Goal: Navigation & Orientation: Find specific page/section

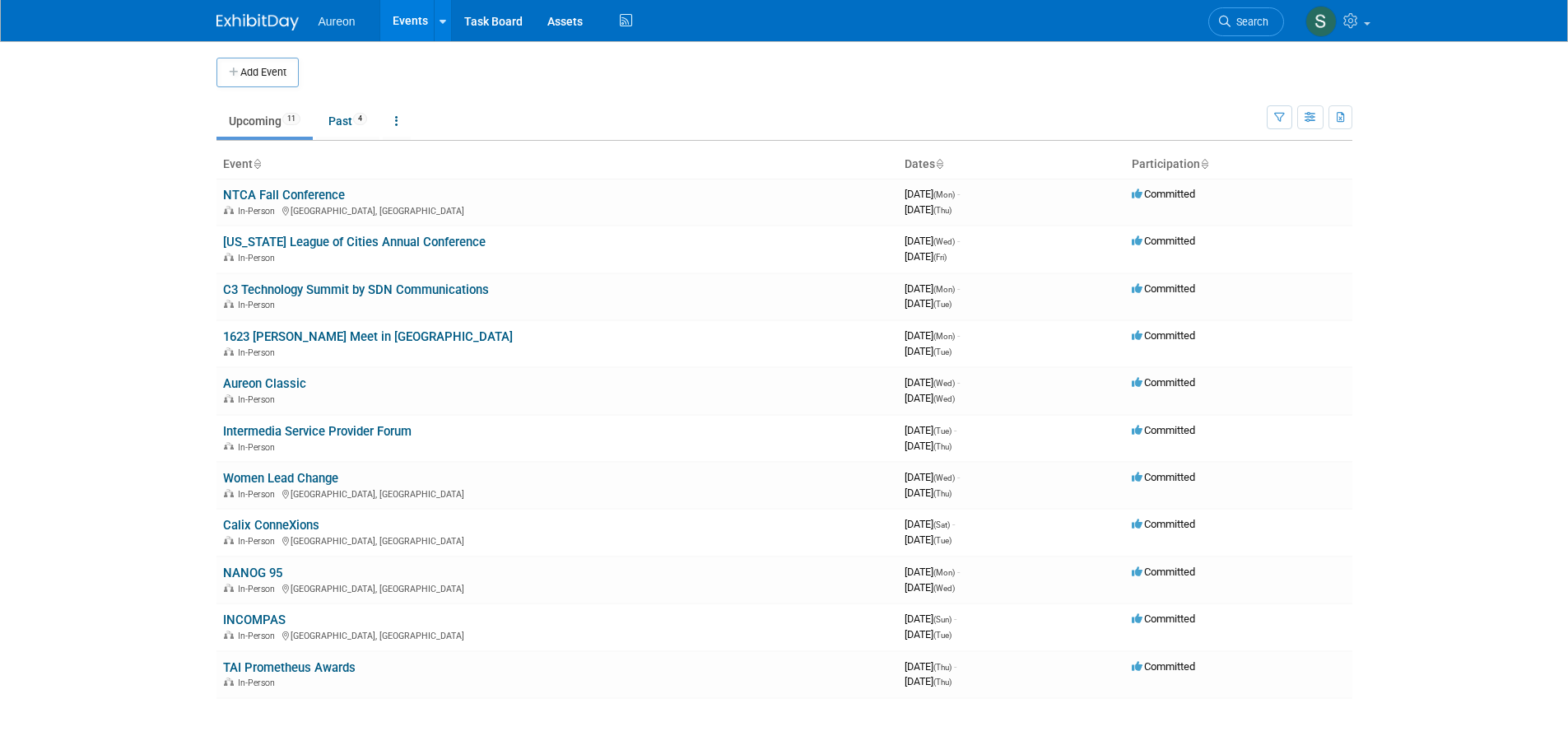
drag, startPoint x: 524, startPoint y: 396, endPoint x: 364, endPoint y: 155, distance: 289.3
click at [364, 155] on th "Event" at bounding box center [557, 165] width 682 height 28
click at [349, 118] on link "Past 4" at bounding box center [348, 121] width 64 height 31
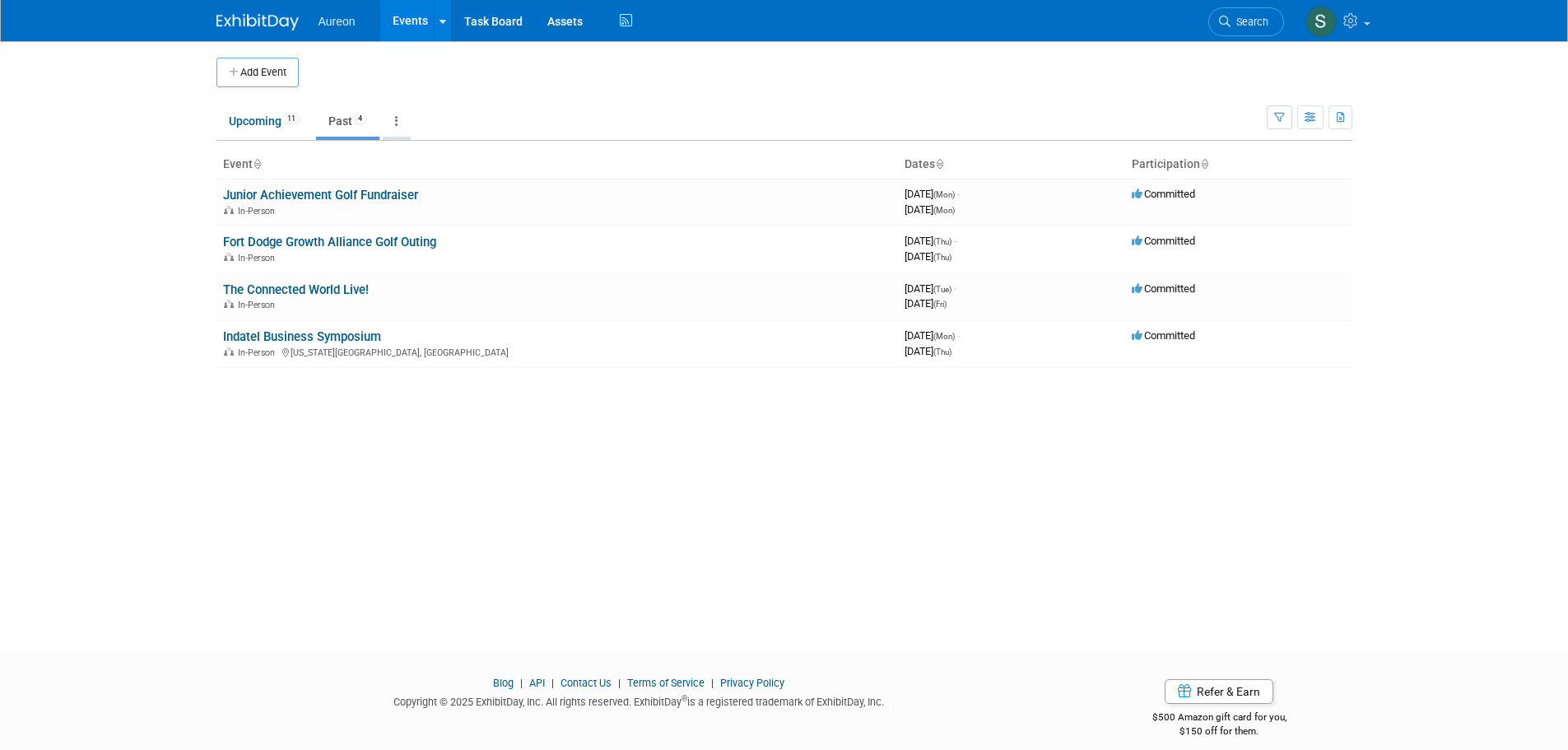
click at [398, 122] on icon at bounding box center [397, 121] width 3 height 12
click at [408, 143] on link "All Events 15 Past and Upcoming" at bounding box center [448, 159] width 131 height 36
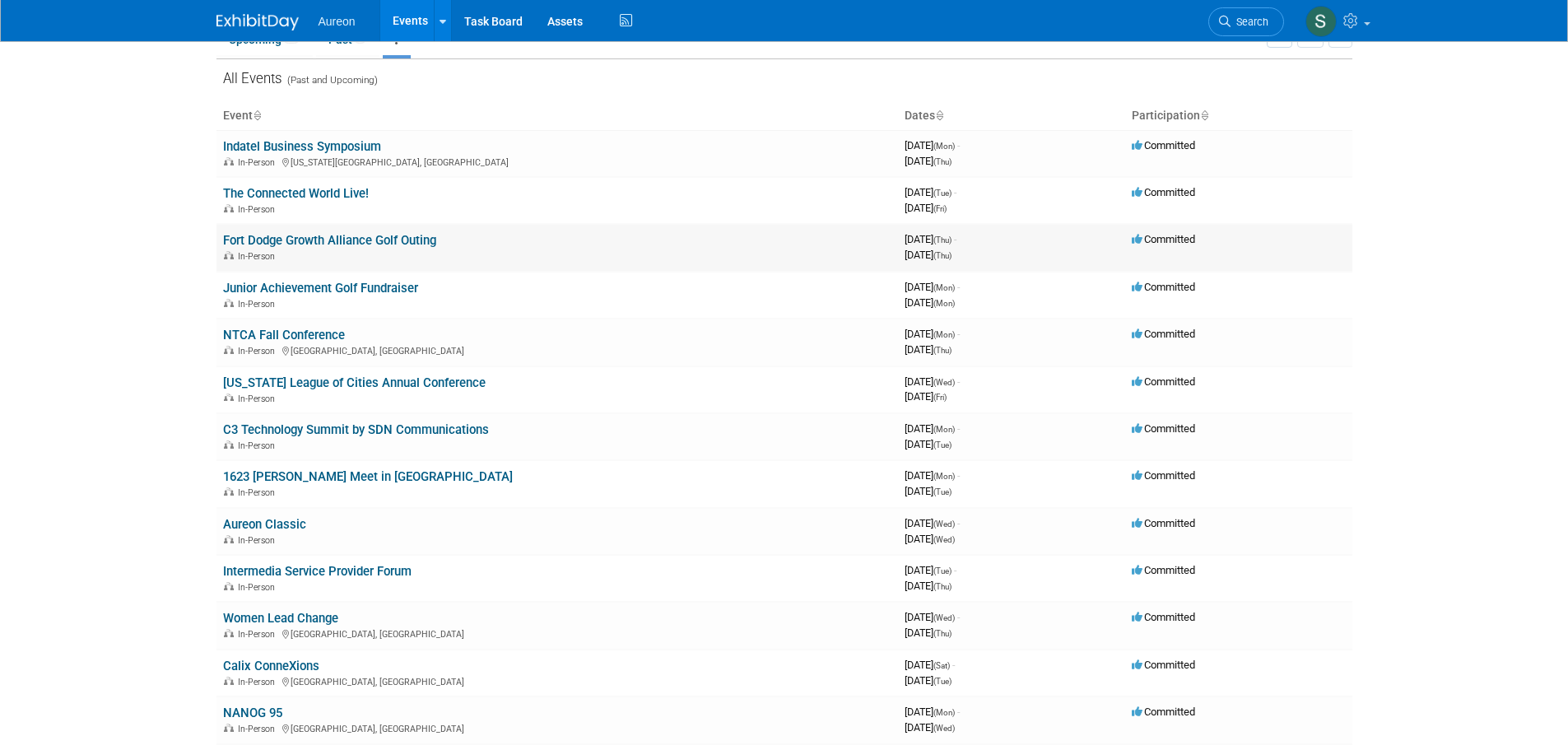
scroll to position [82, 0]
click at [287, 380] on link "[US_STATE] League of Cities Annual Conference" at bounding box center [354, 382] width 263 height 15
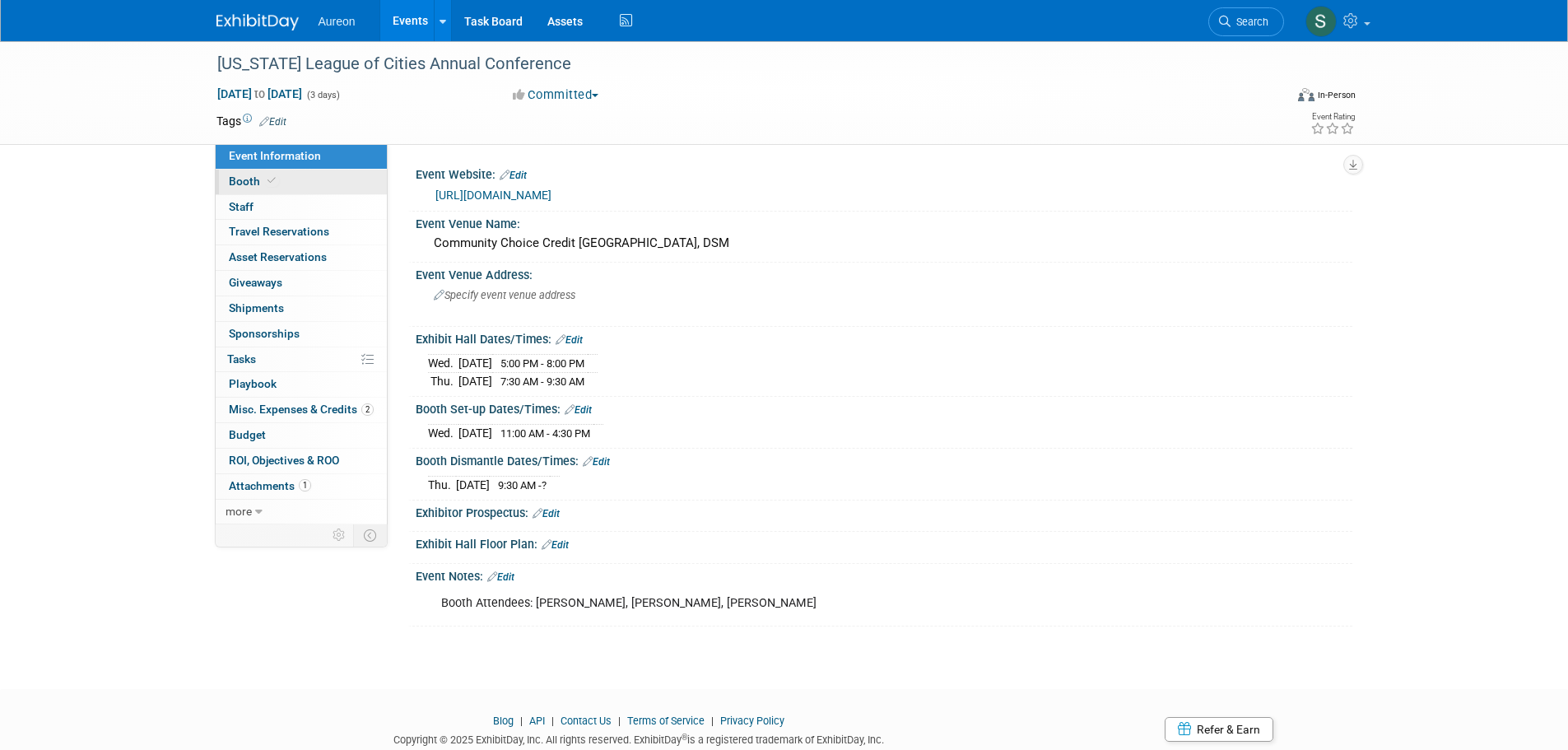
click at [229, 187] on span "Booth" at bounding box center [253, 181] width 51 height 13
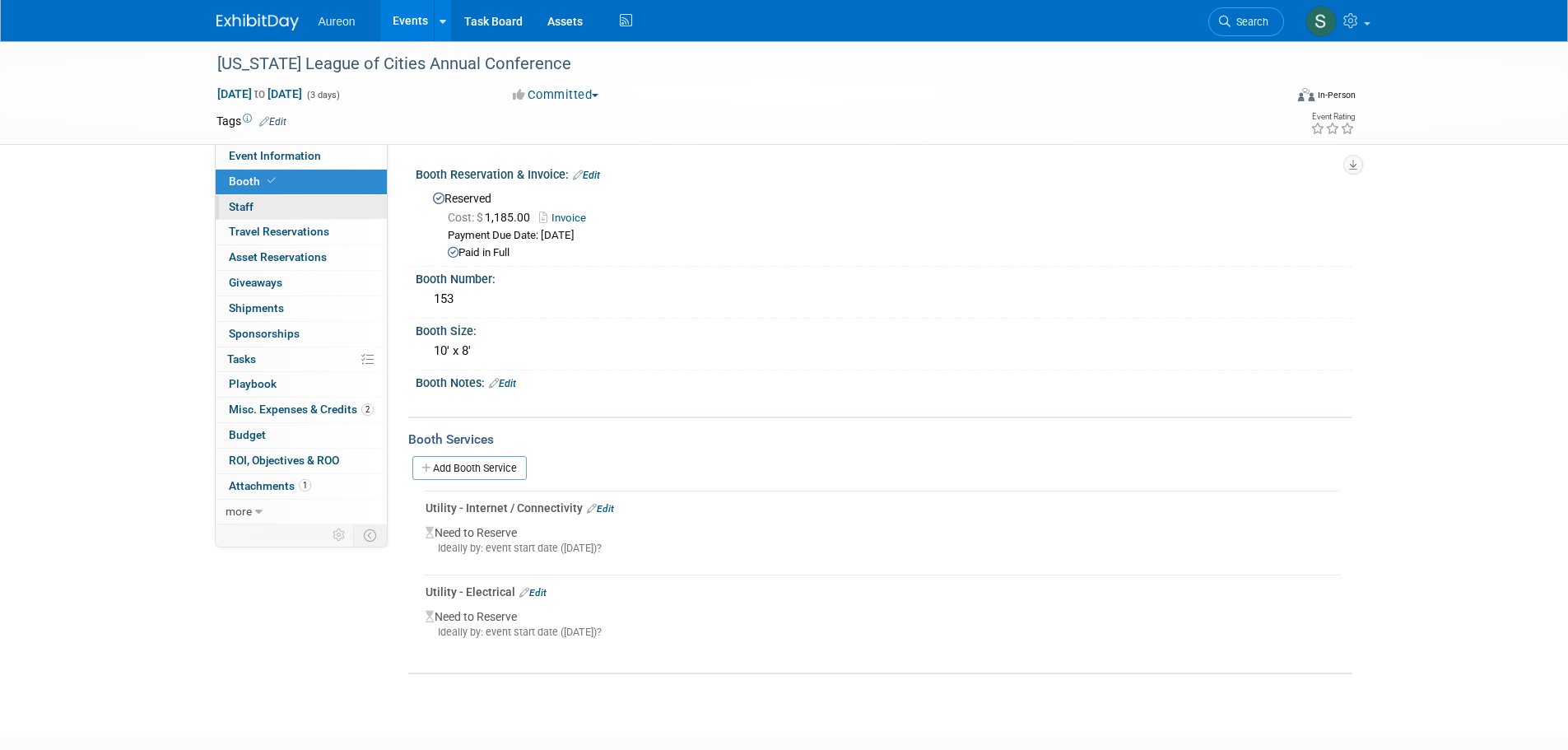
click at [265, 202] on link "0 Staff 0" at bounding box center [301, 208] width 171 height 25
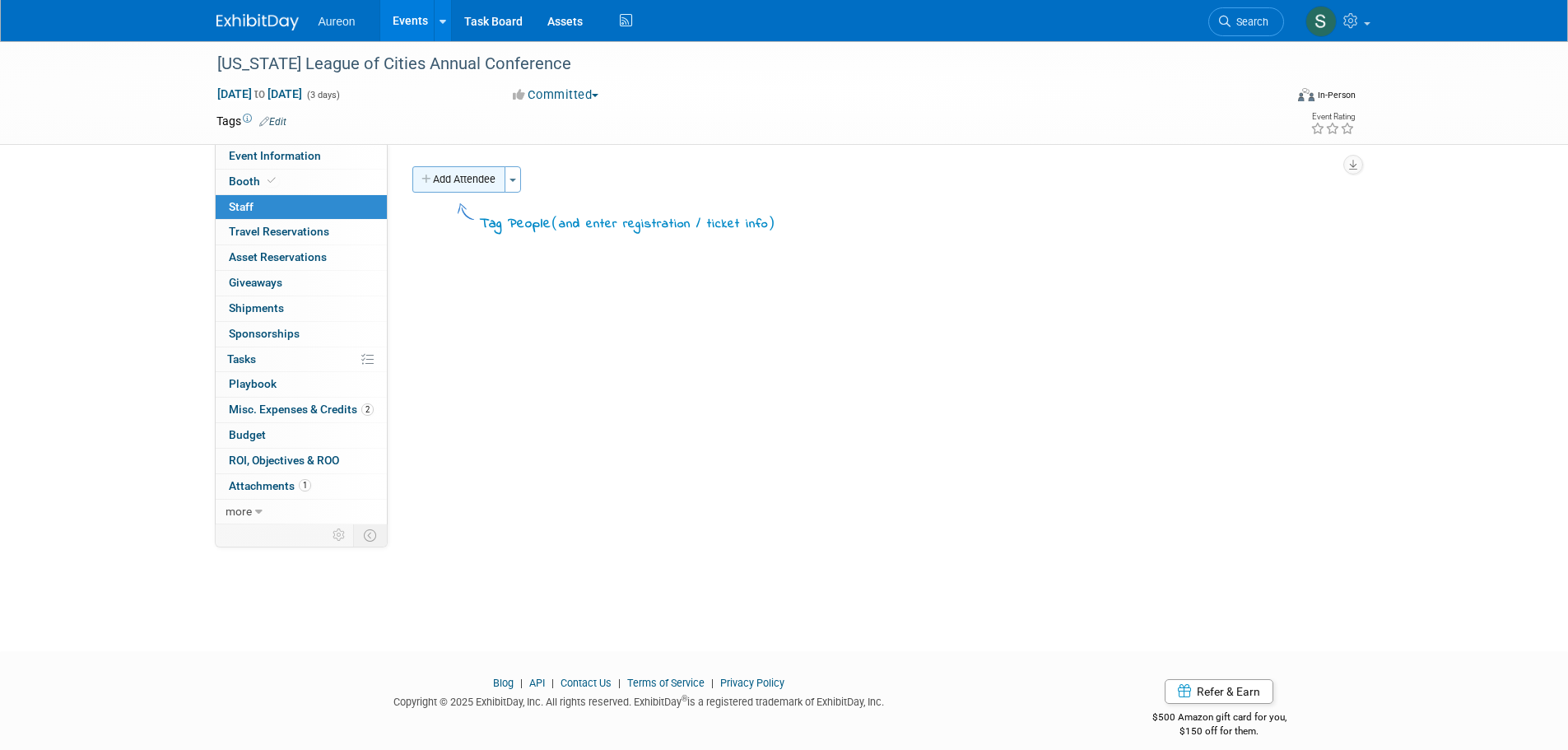
click at [456, 176] on button "Add Attendee" at bounding box center [459, 180] width 93 height 27
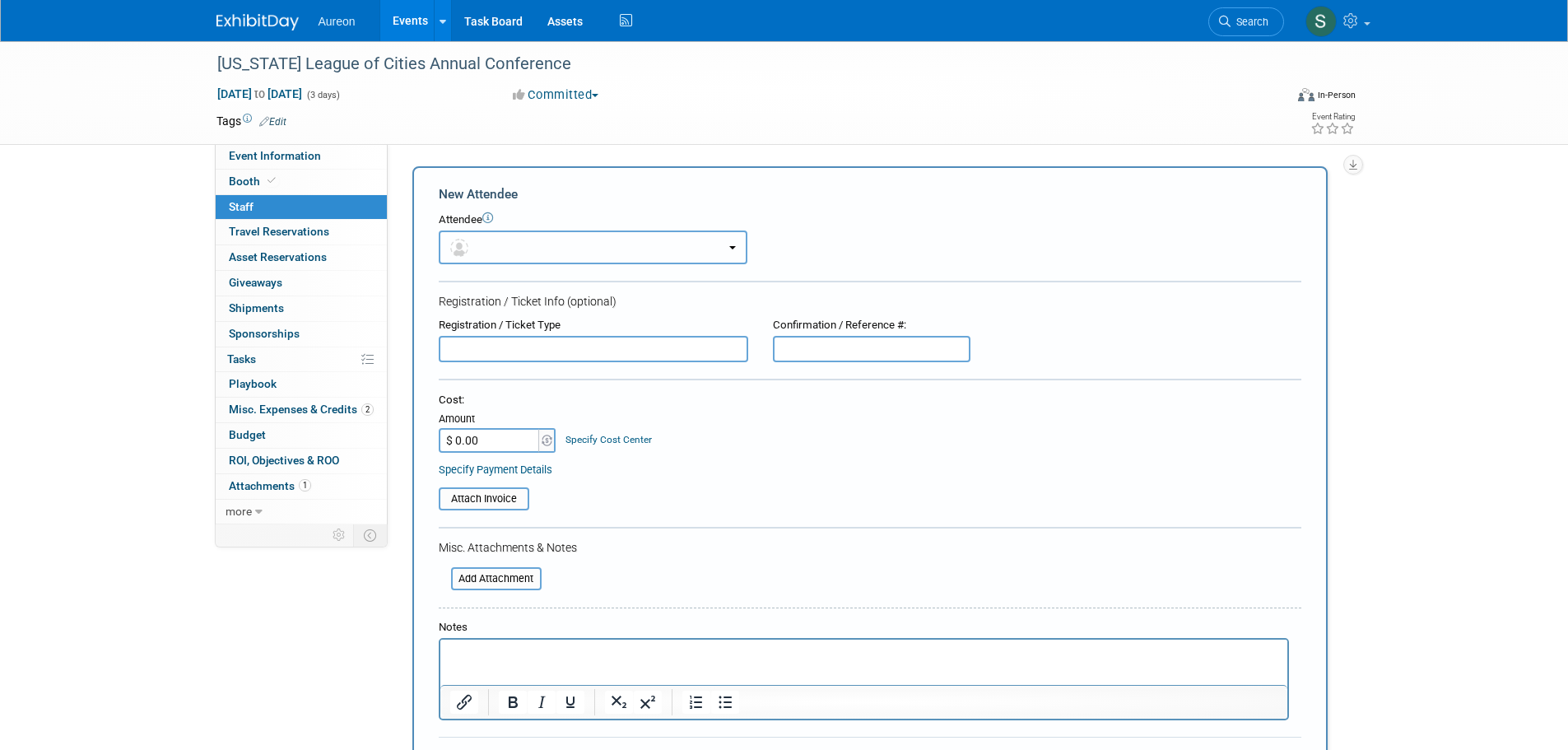
click at [733, 243] on button "button" at bounding box center [593, 247] width 309 height 34
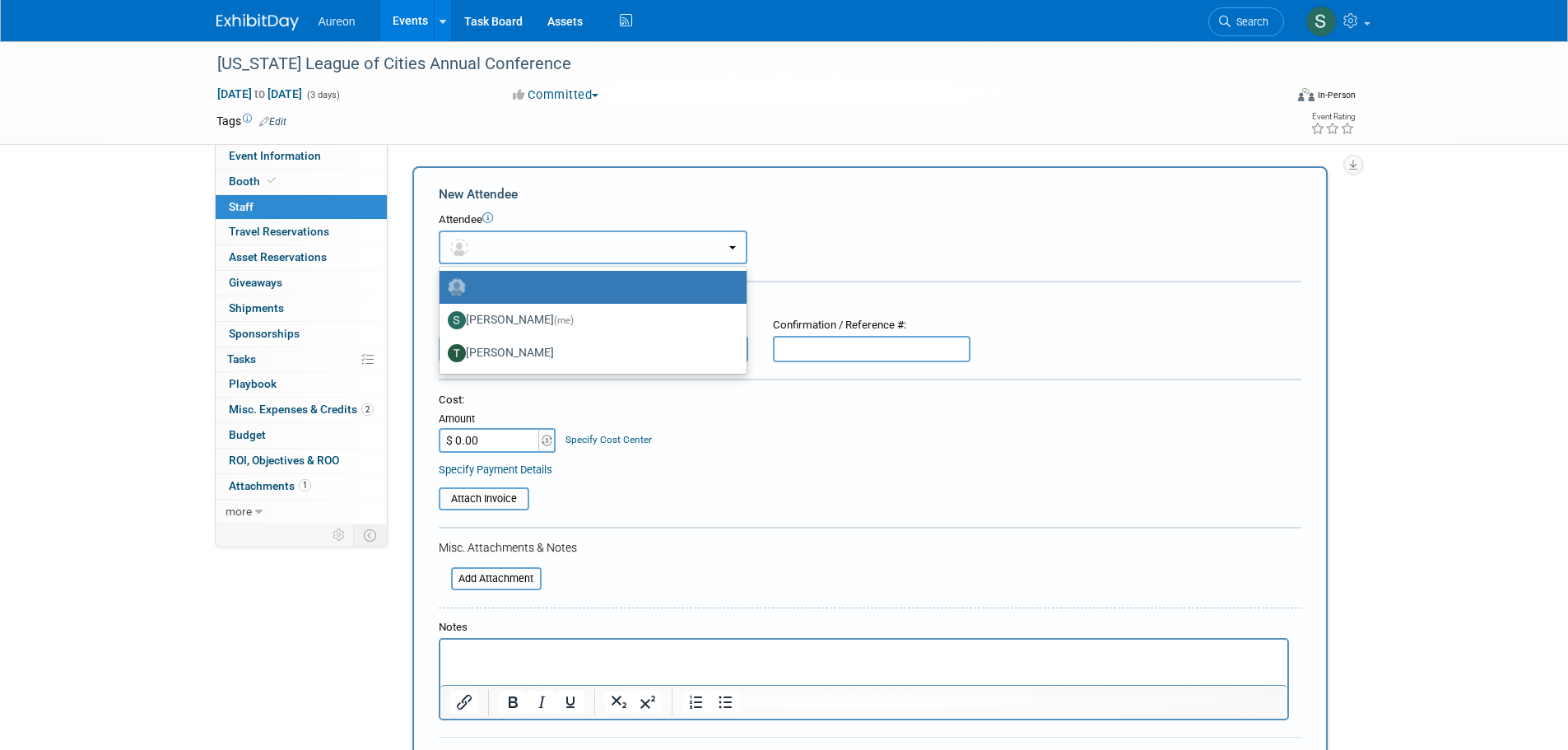
click at [733, 243] on button "button" at bounding box center [593, 247] width 309 height 34
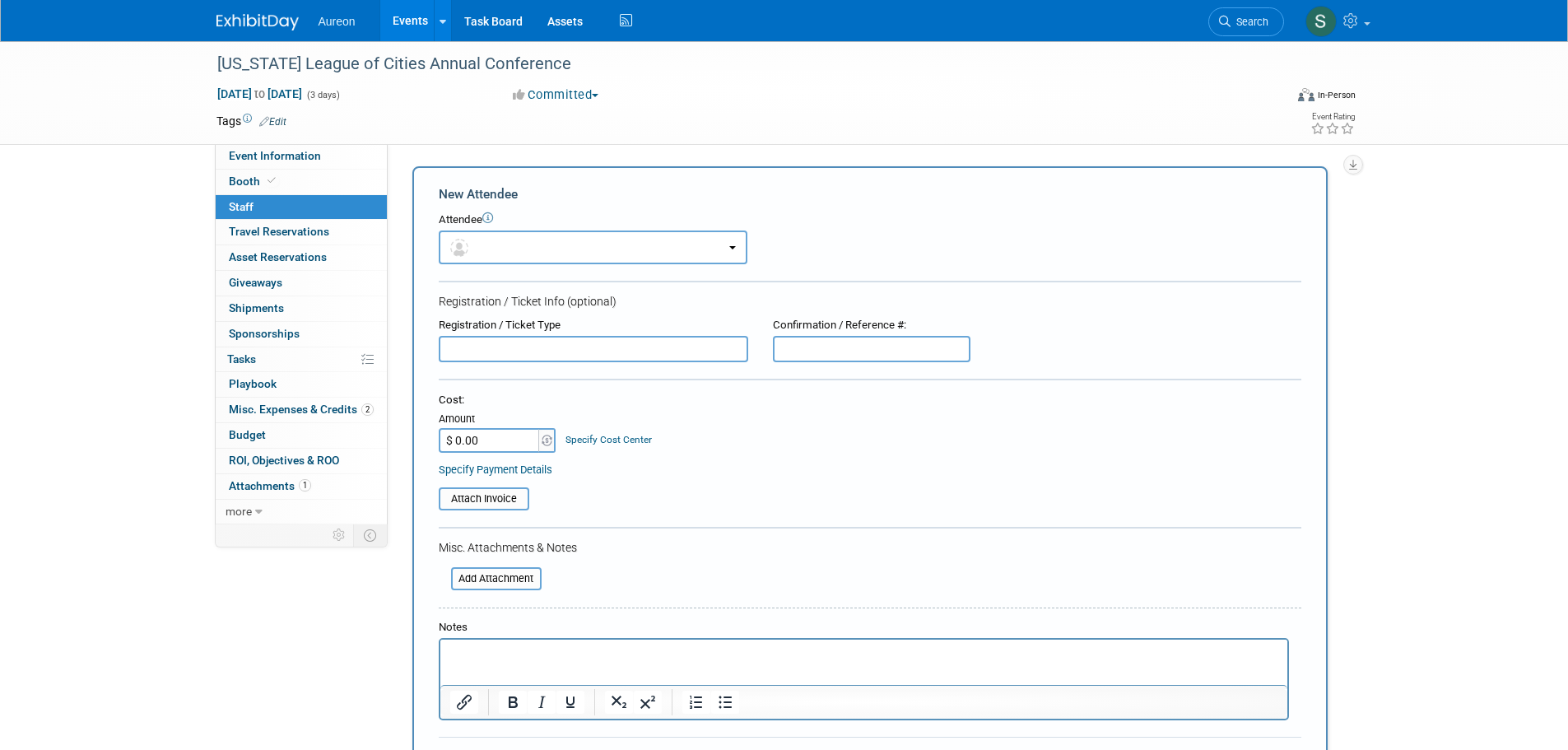
click at [1468, 264] on div "Iowa League of Cities Annual Conference Sep 17, 2025 to Sep 19, 2025 (3 days) S…" at bounding box center [784, 450] width 1568 height 817
click at [266, 230] on span "Travel Reservations 0" at bounding box center [278, 231] width 100 height 13
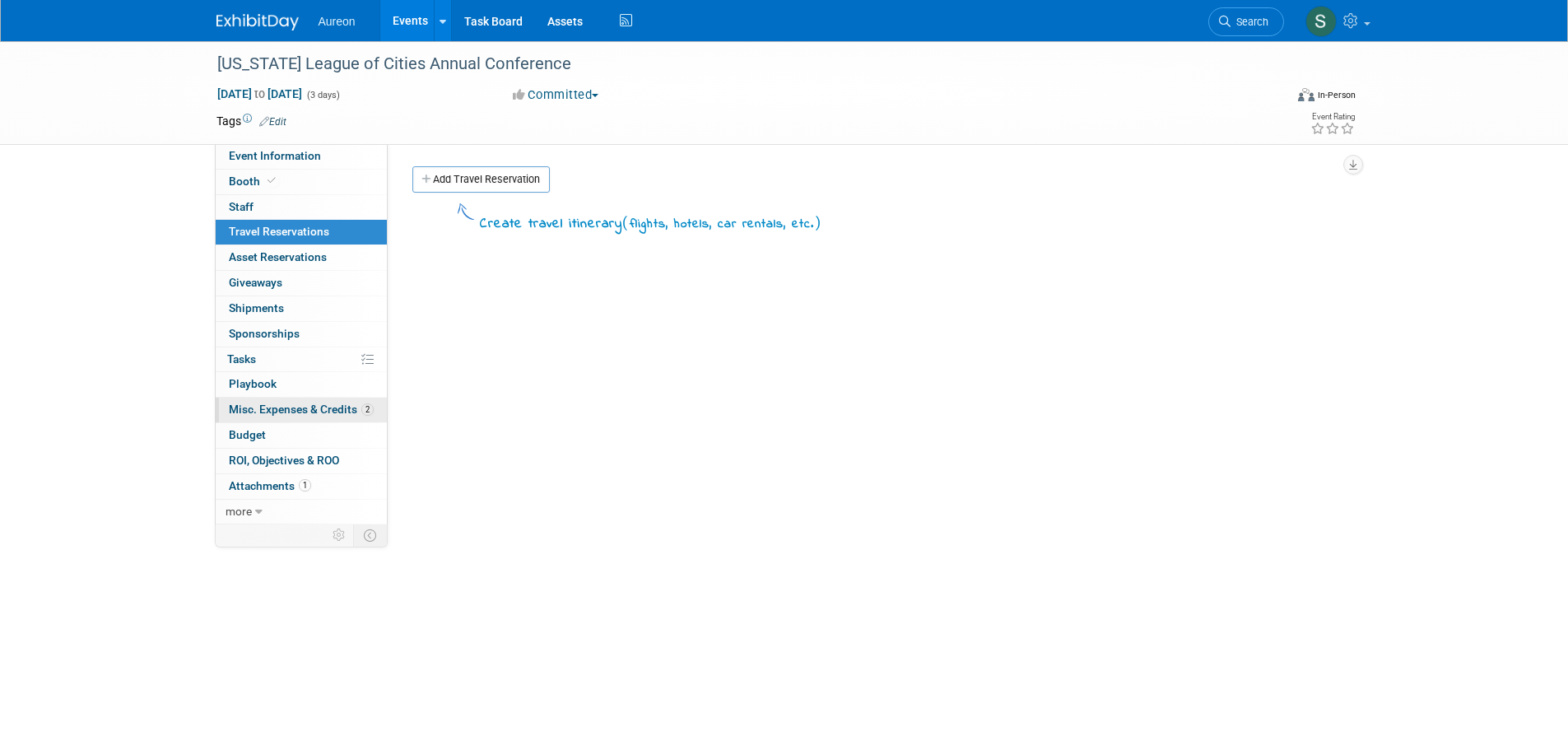
click at [273, 404] on span "Misc. Expenses & Credits 2" at bounding box center [301, 409] width 145 height 13
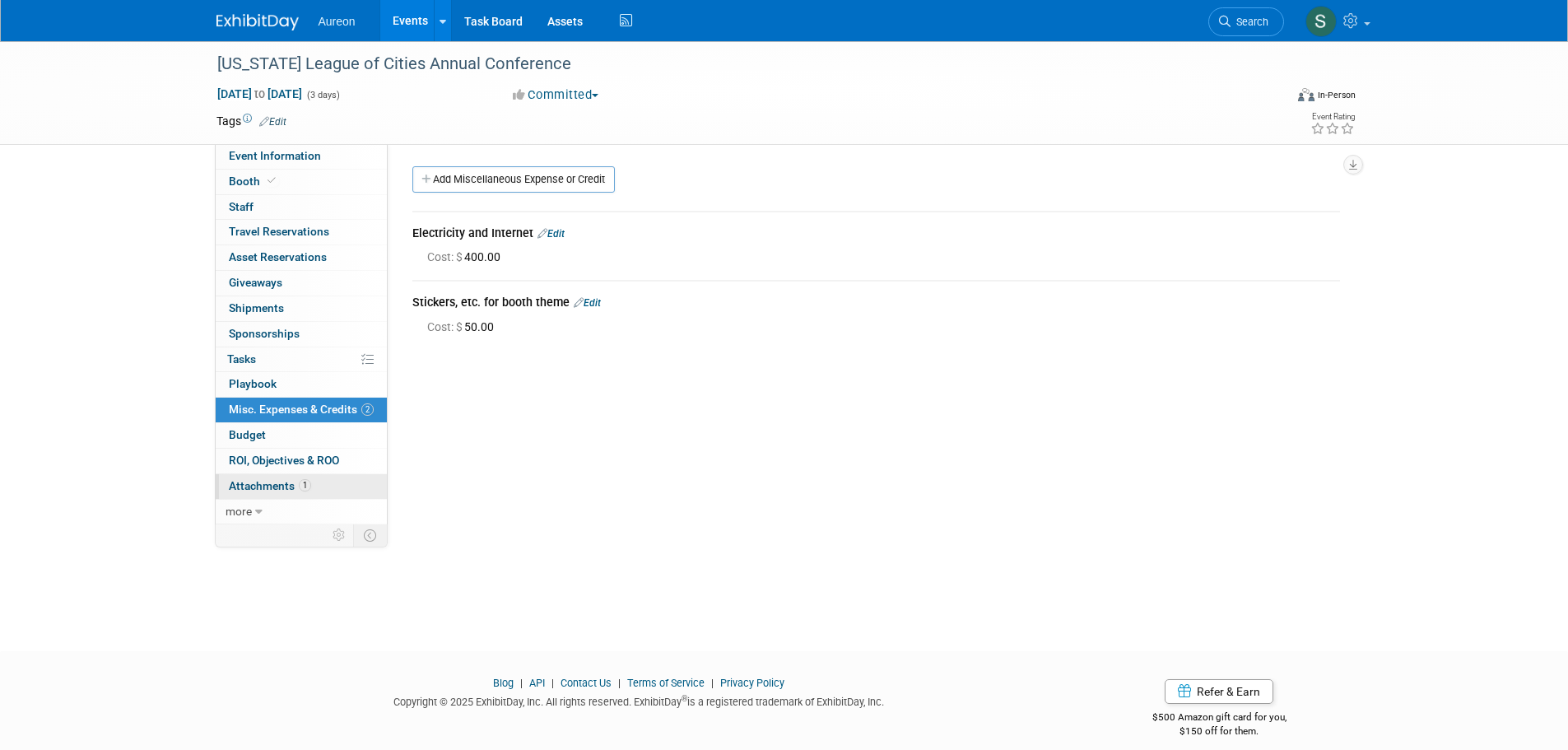
click at [253, 488] on span "Attachments 1" at bounding box center [269, 486] width 82 height 13
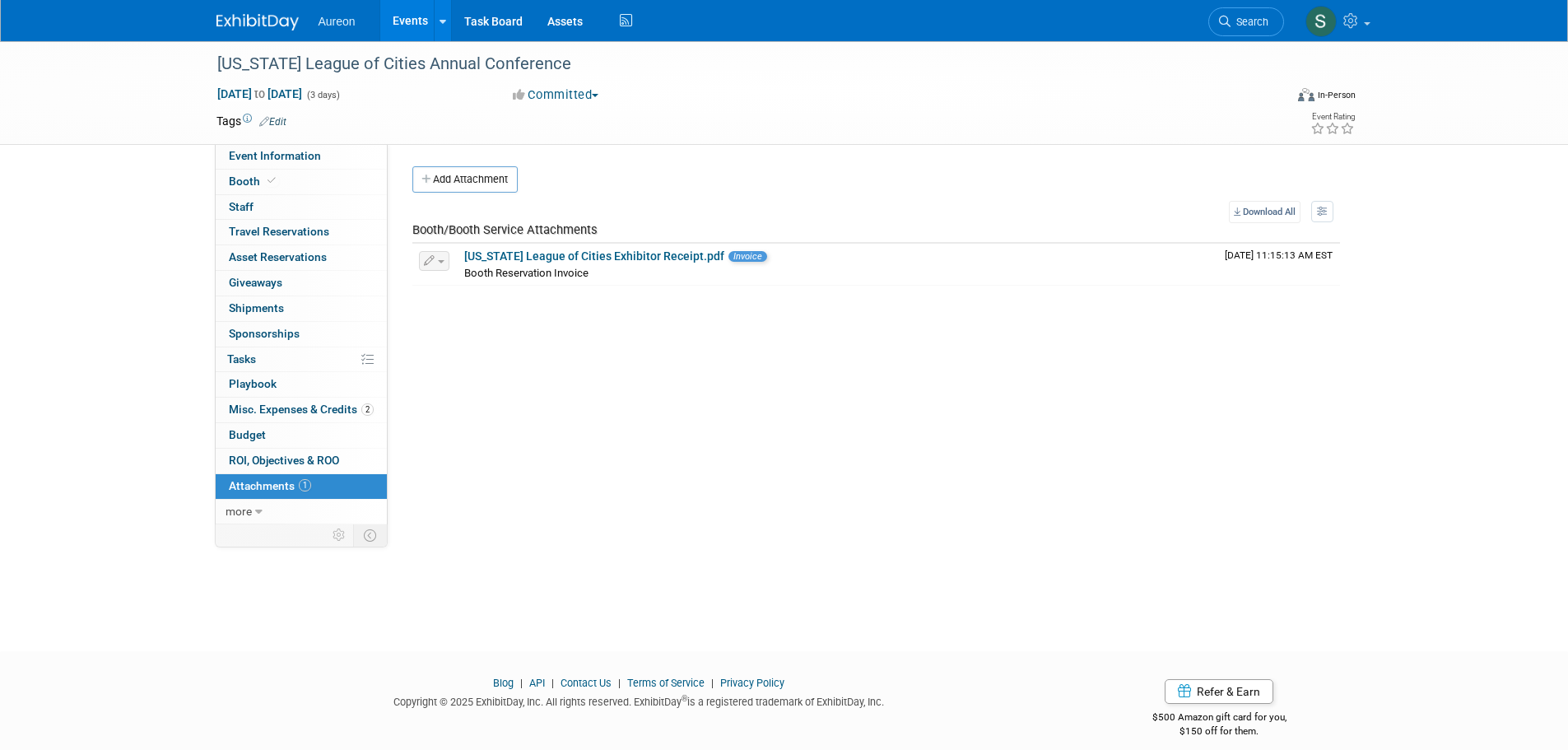
click at [265, 22] on img at bounding box center [257, 22] width 82 height 17
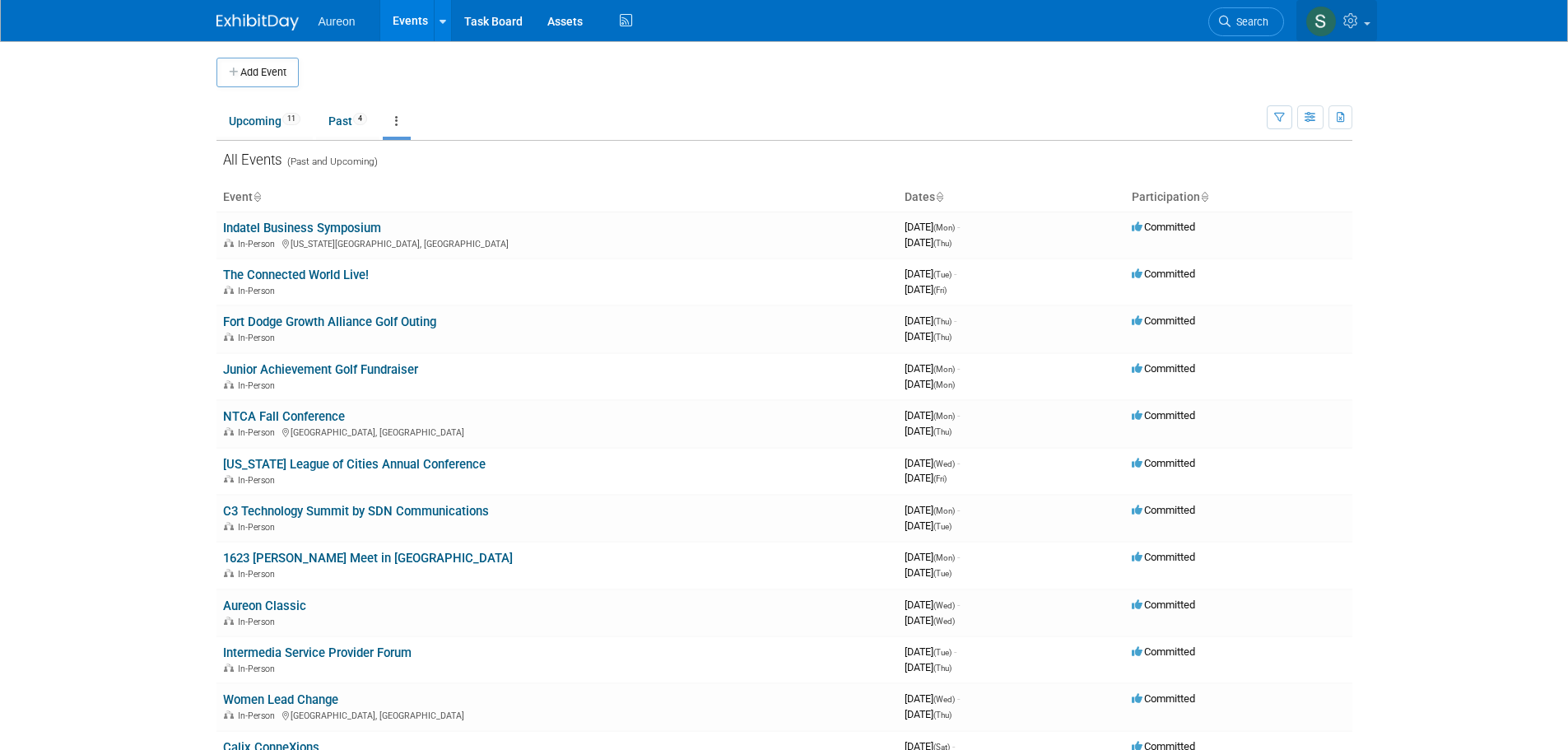
click at [1356, 20] on icon at bounding box center [1353, 21] width 19 height 15
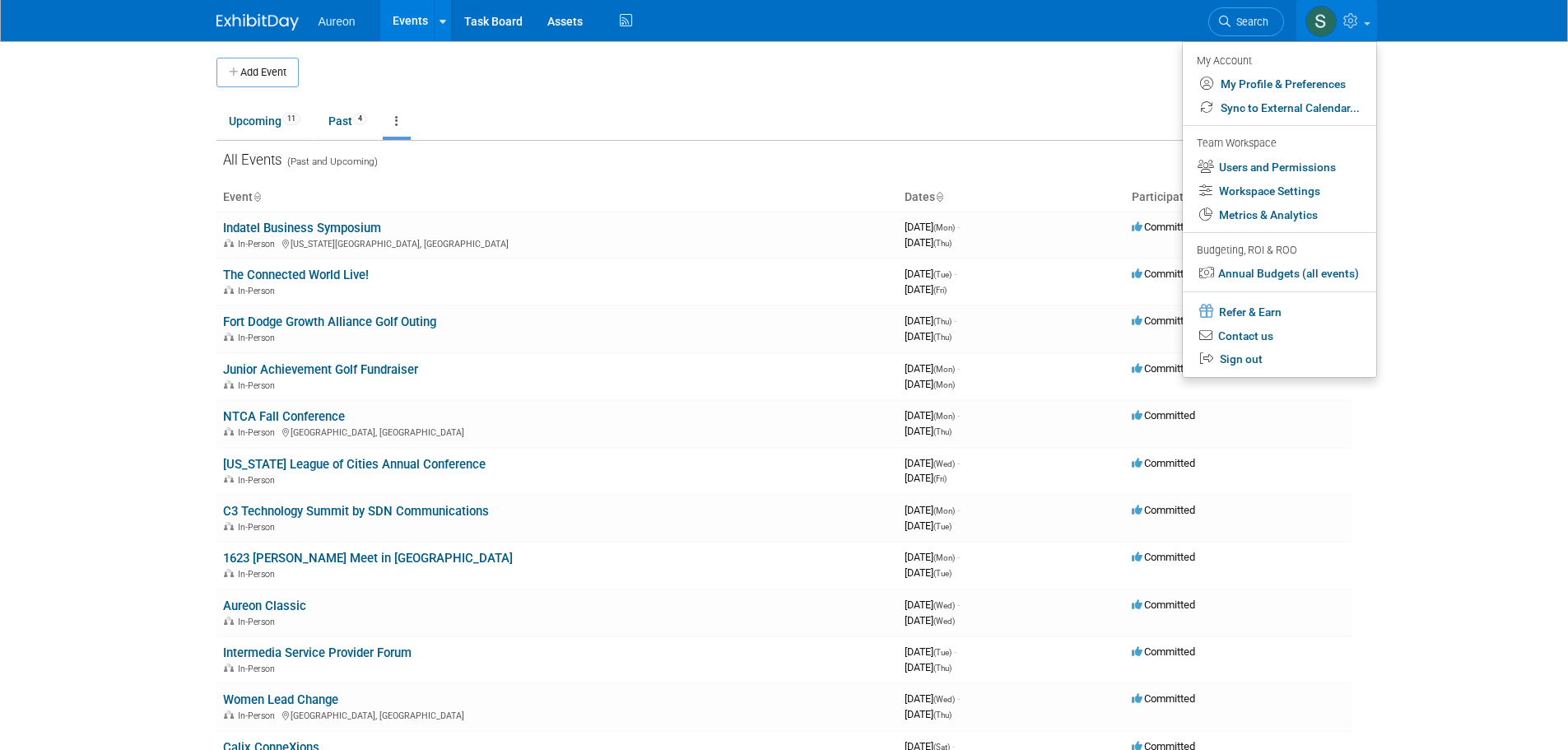
click at [1357, 20] on icon at bounding box center [1353, 21] width 19 height 15
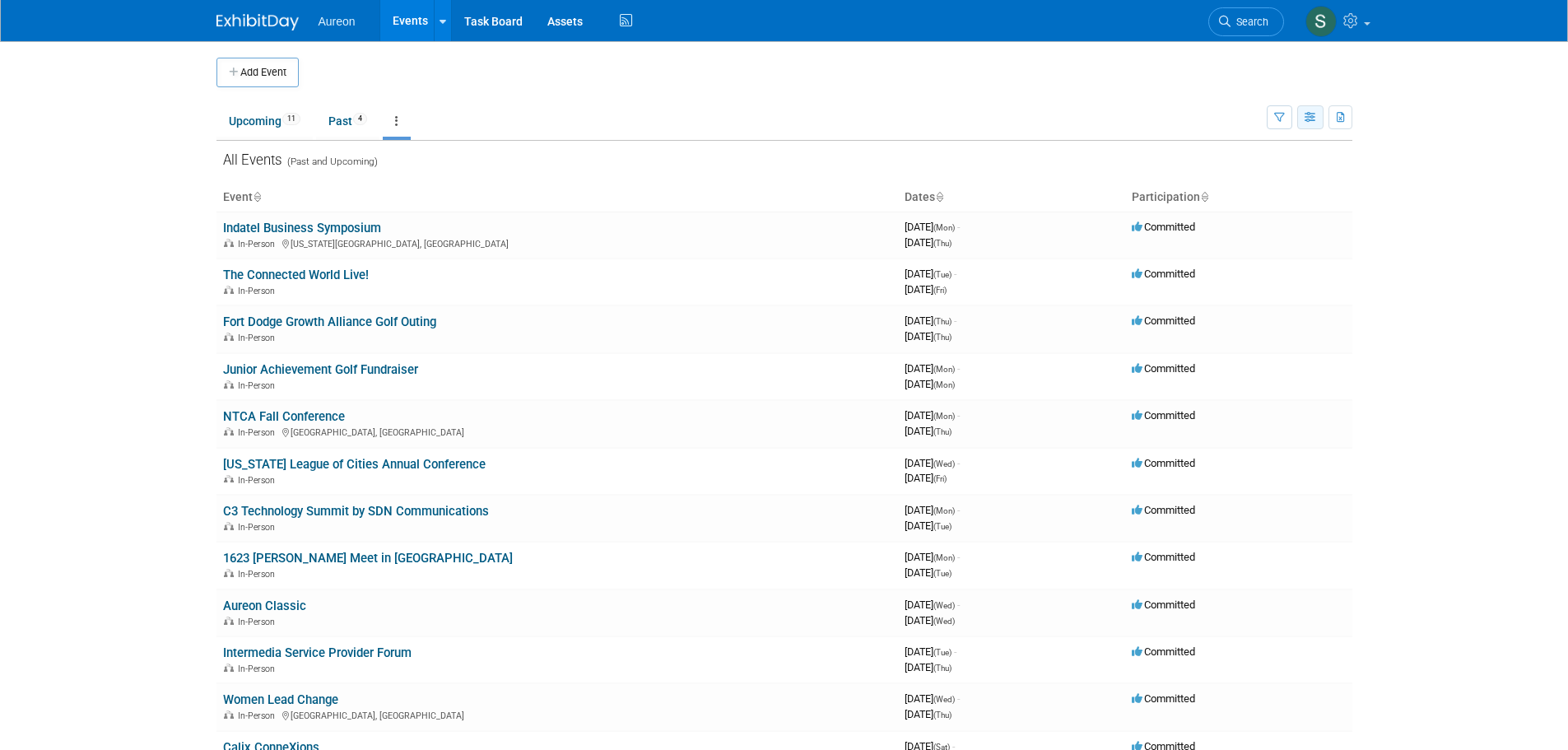
click at [1320, 114] on button "button" at bounding box center [1310, 117] width 27 height 24
click at [1231, 222] on link "Calendar View" at bounding box center [1241, 225] width 138 height 23
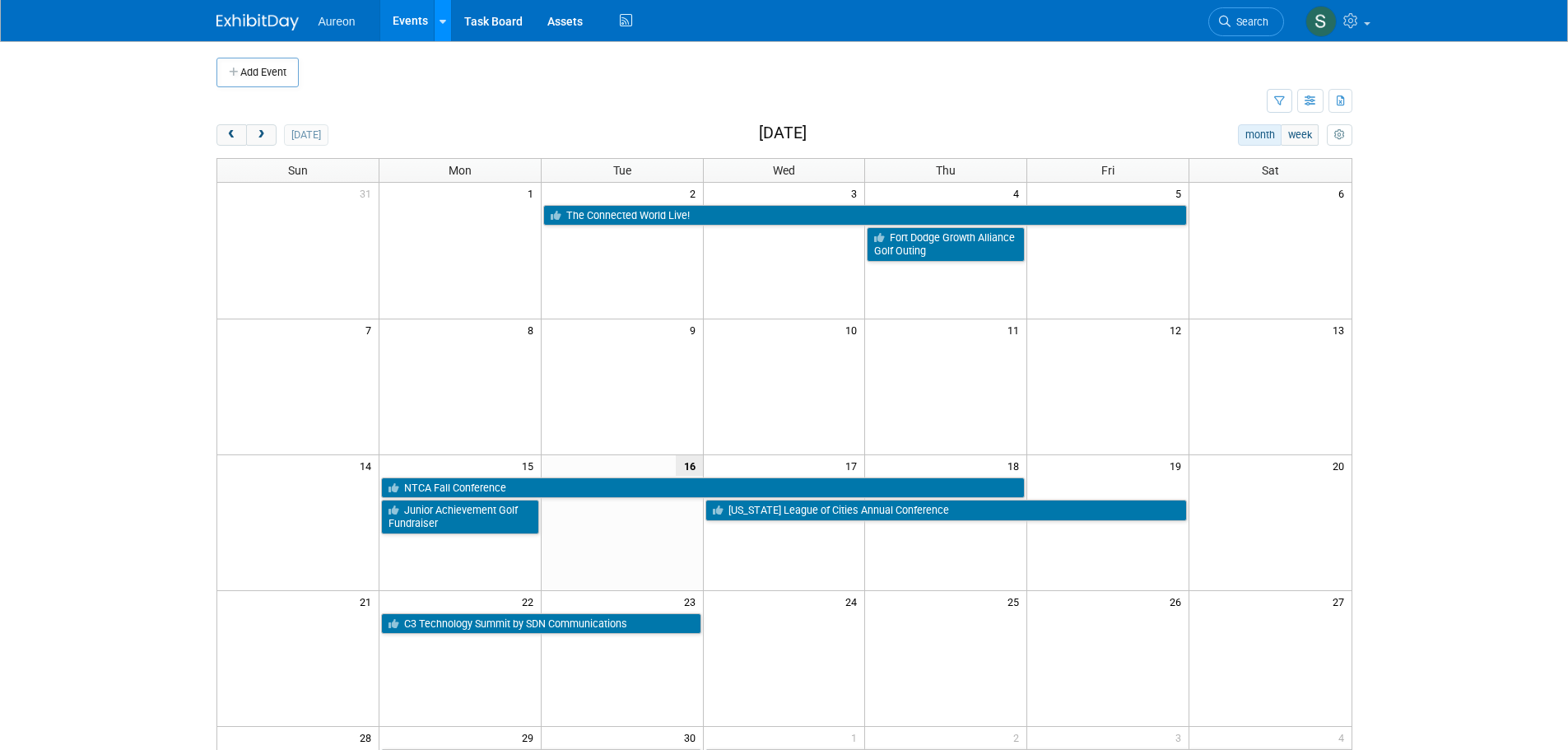
click at [443, 20] on icon at bounding box center [443, 22] width 7 height 11
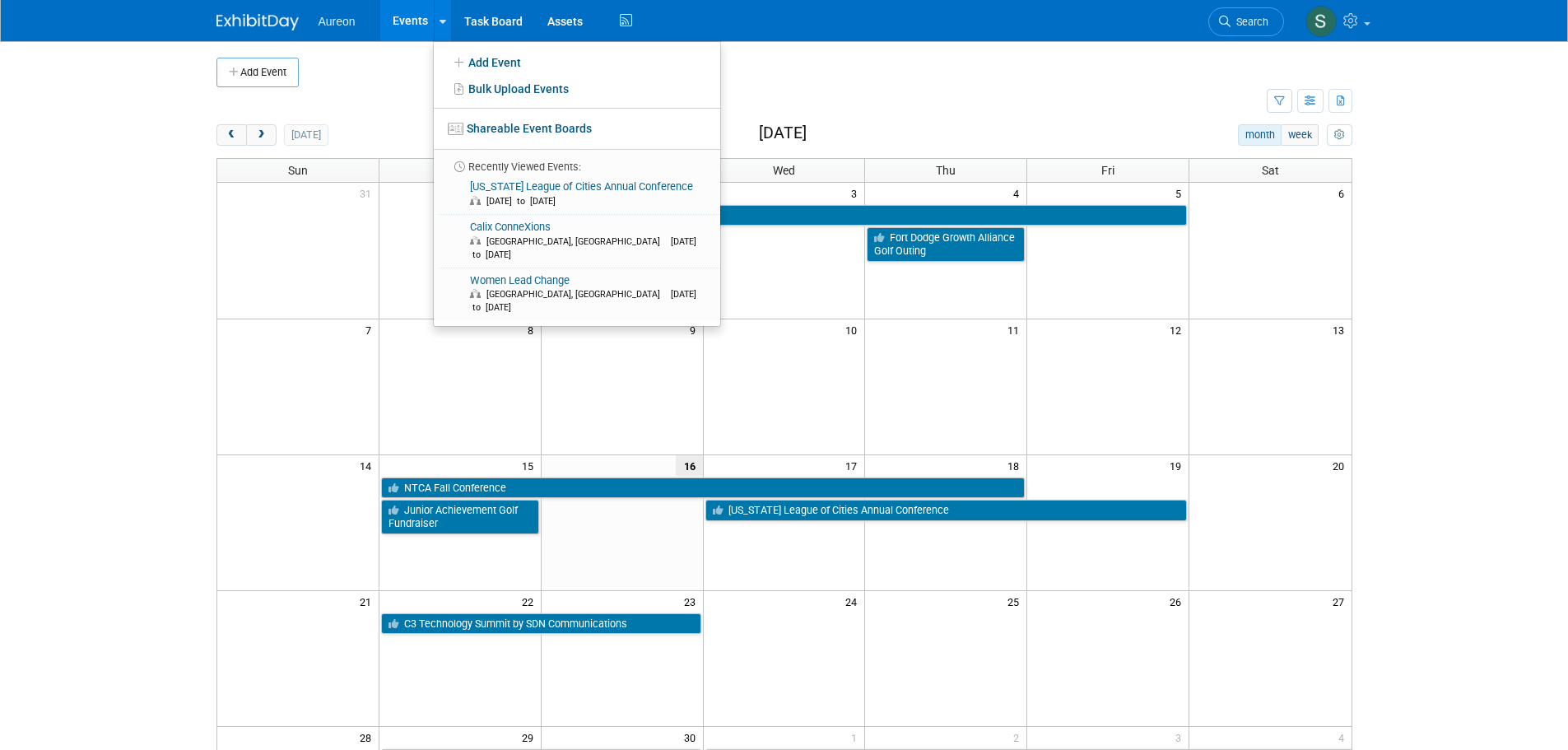
click at [374, 66] on td at bounding box center [798, 73] width 999 height 30
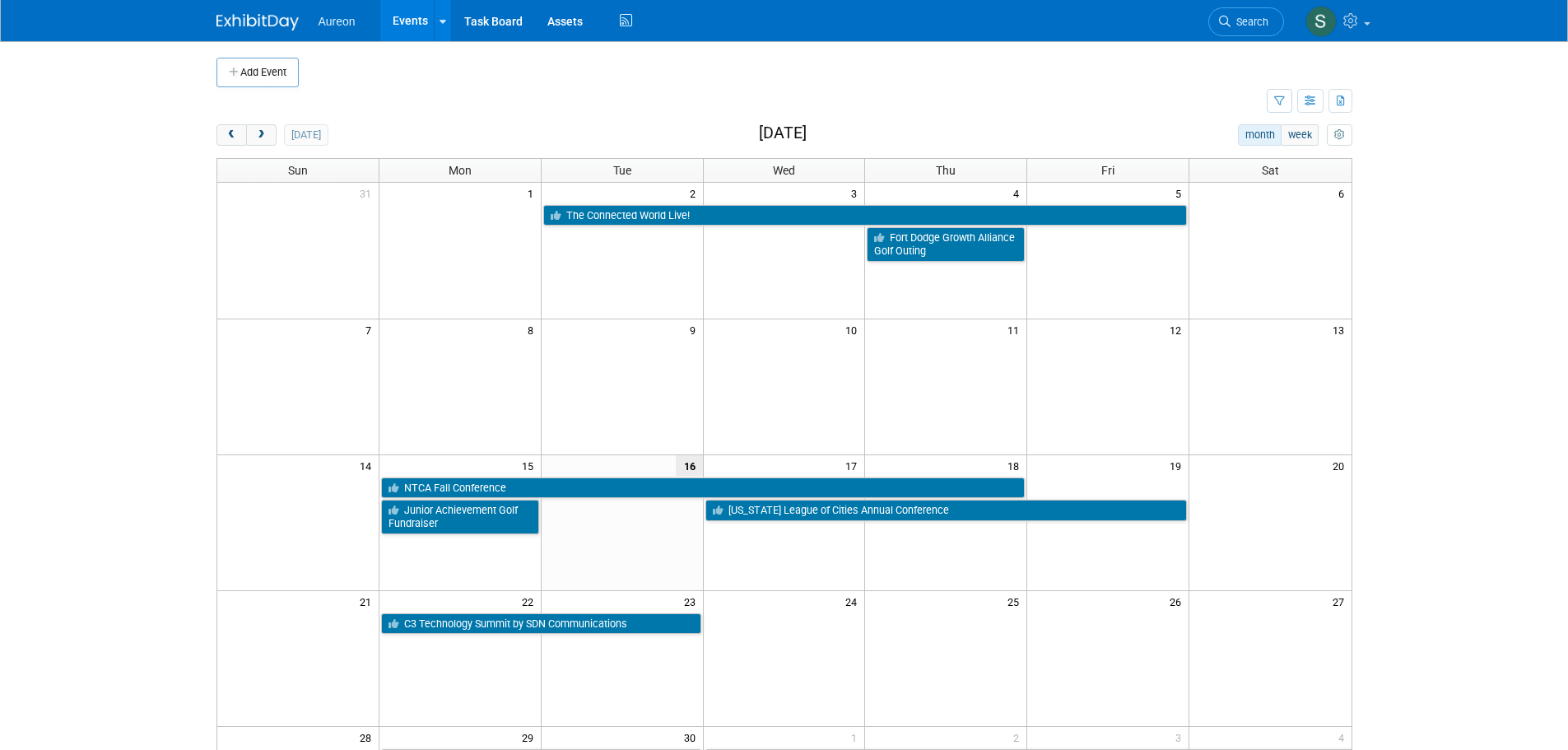
click at [319, 27] on span "Aureon" at bounding box center [337, 22] width 37 height 13
click at [220, 20] on img at bounding box center [257, 22] width 82 height 17
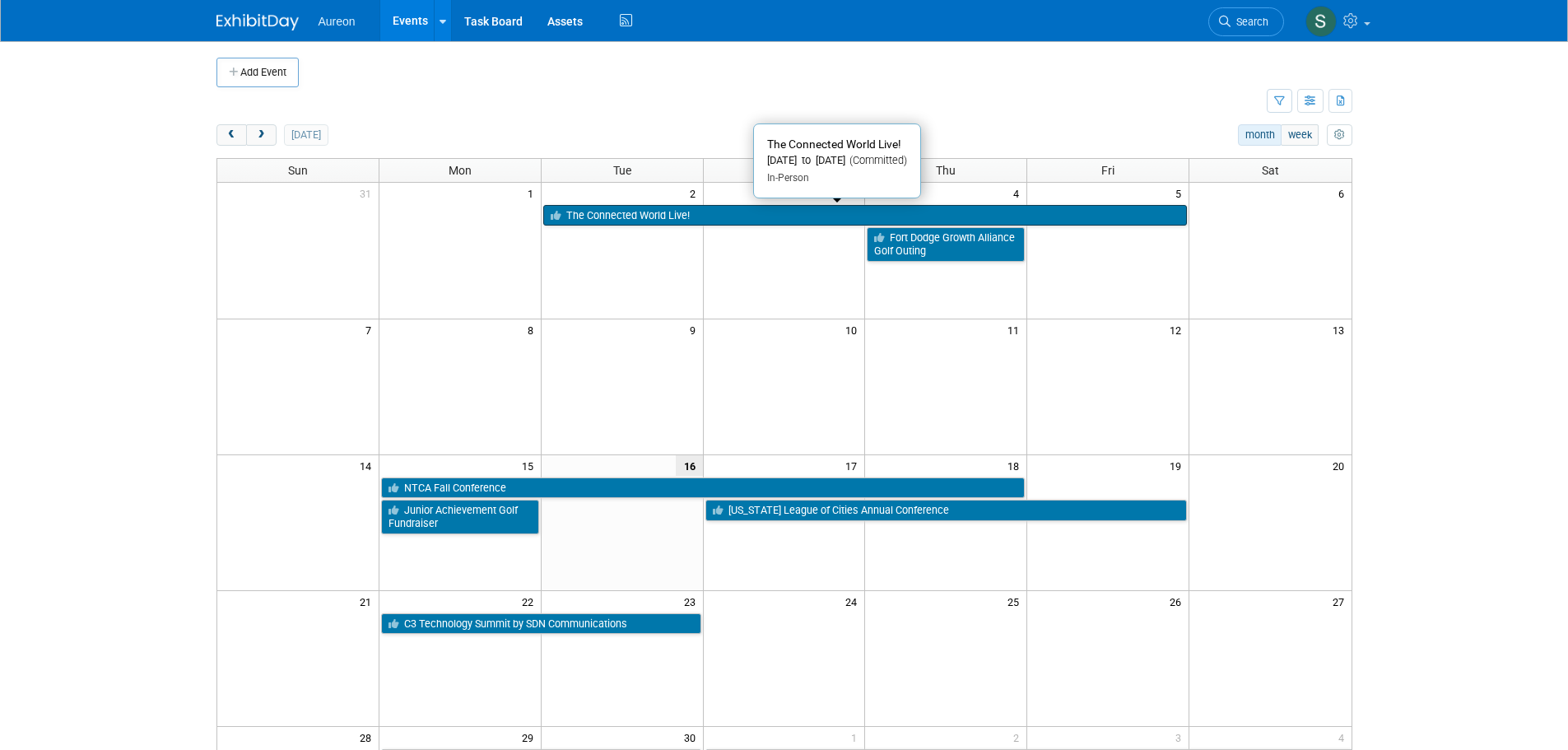
click at [703, 211] on link "The Connected World Live!" at bounding box center [865, 215] width 644 height 22
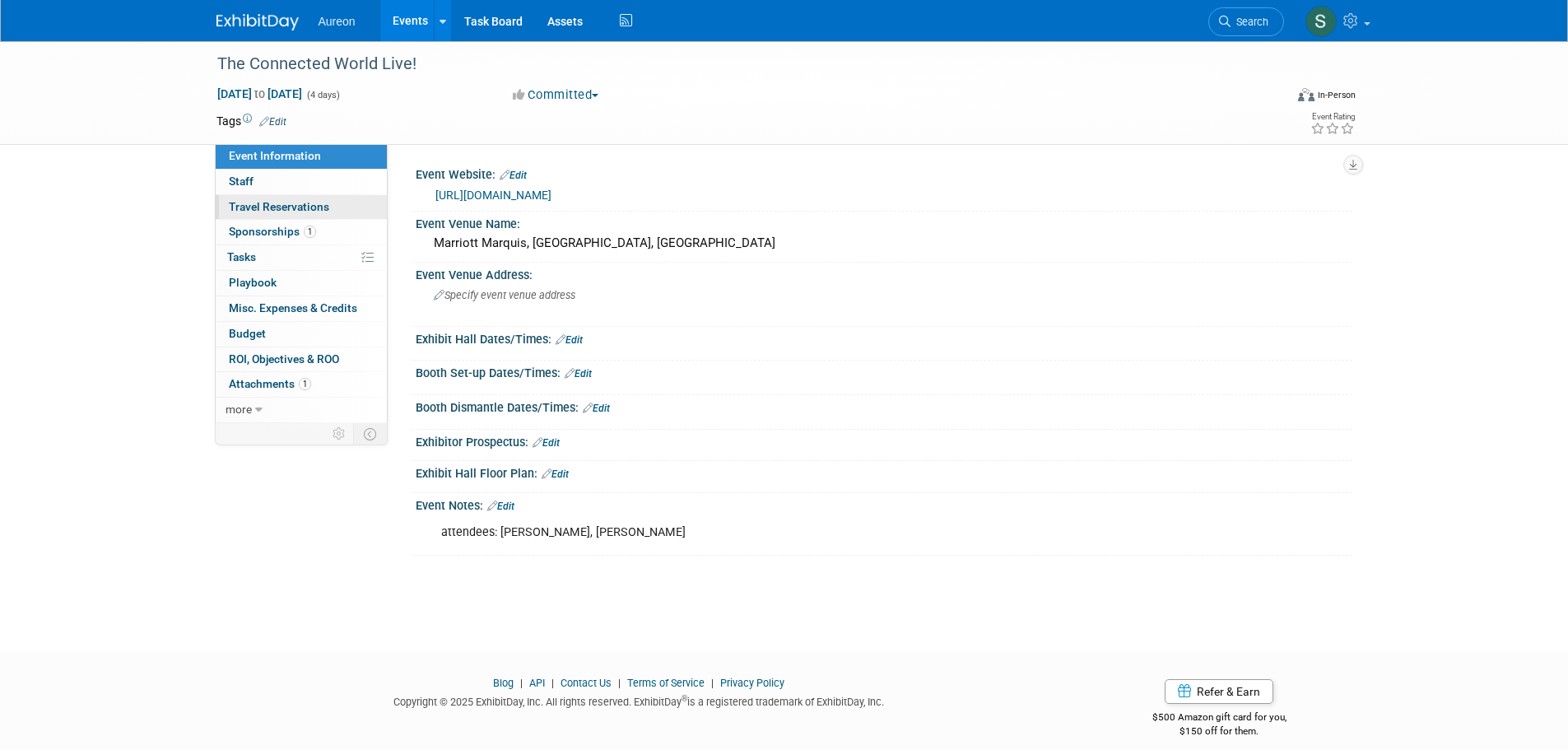
click at [262, 207] on span "Travel Reservations 0" at bounding box center [278, 207] width 100 height 13
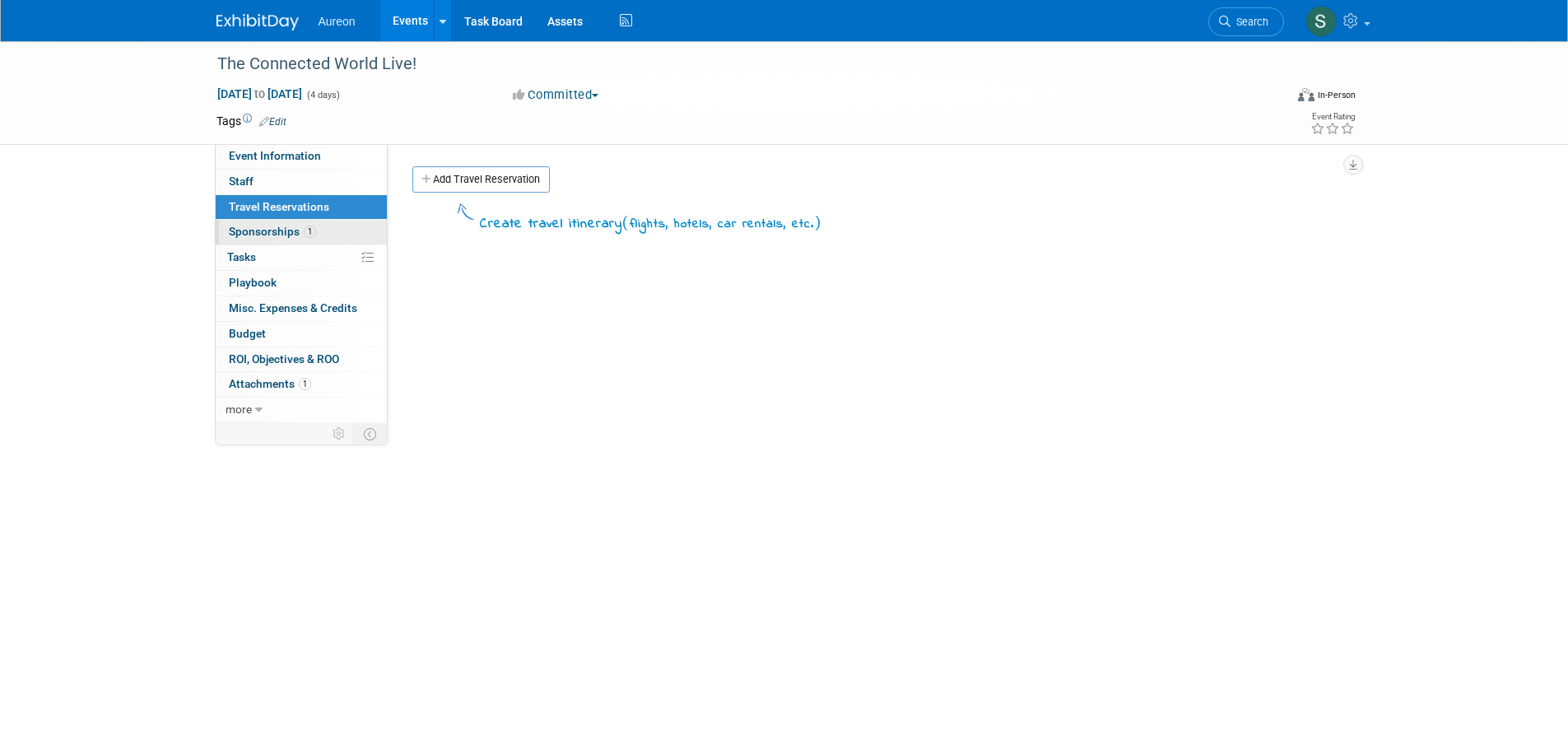
click at [258, 225] on span "Sponsorships 1" at bounding box center [272, 231] width 87 height 13
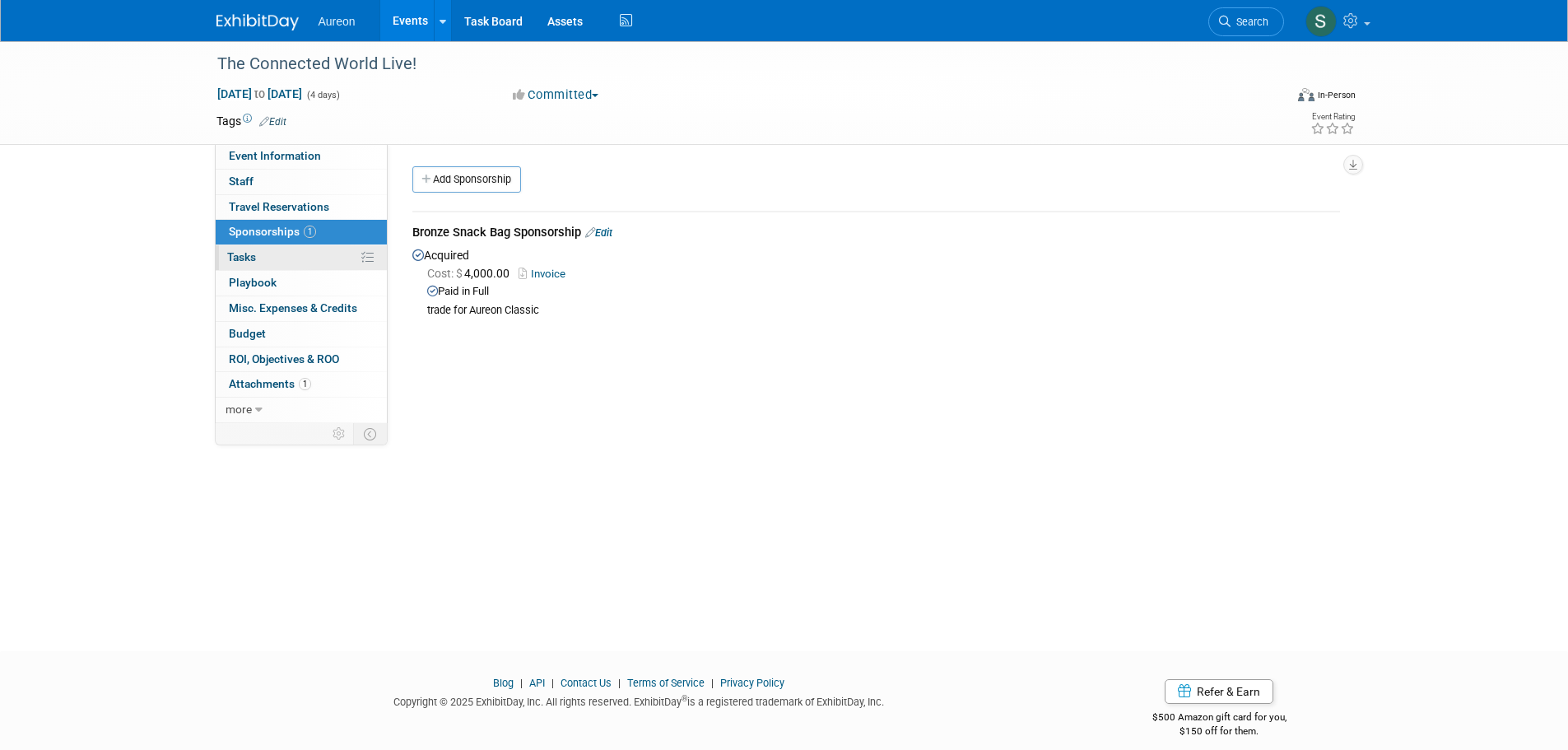
click at [266, 254] on link "0% Tasks 0%" at bounding box center [301, 258] width 171 height 25
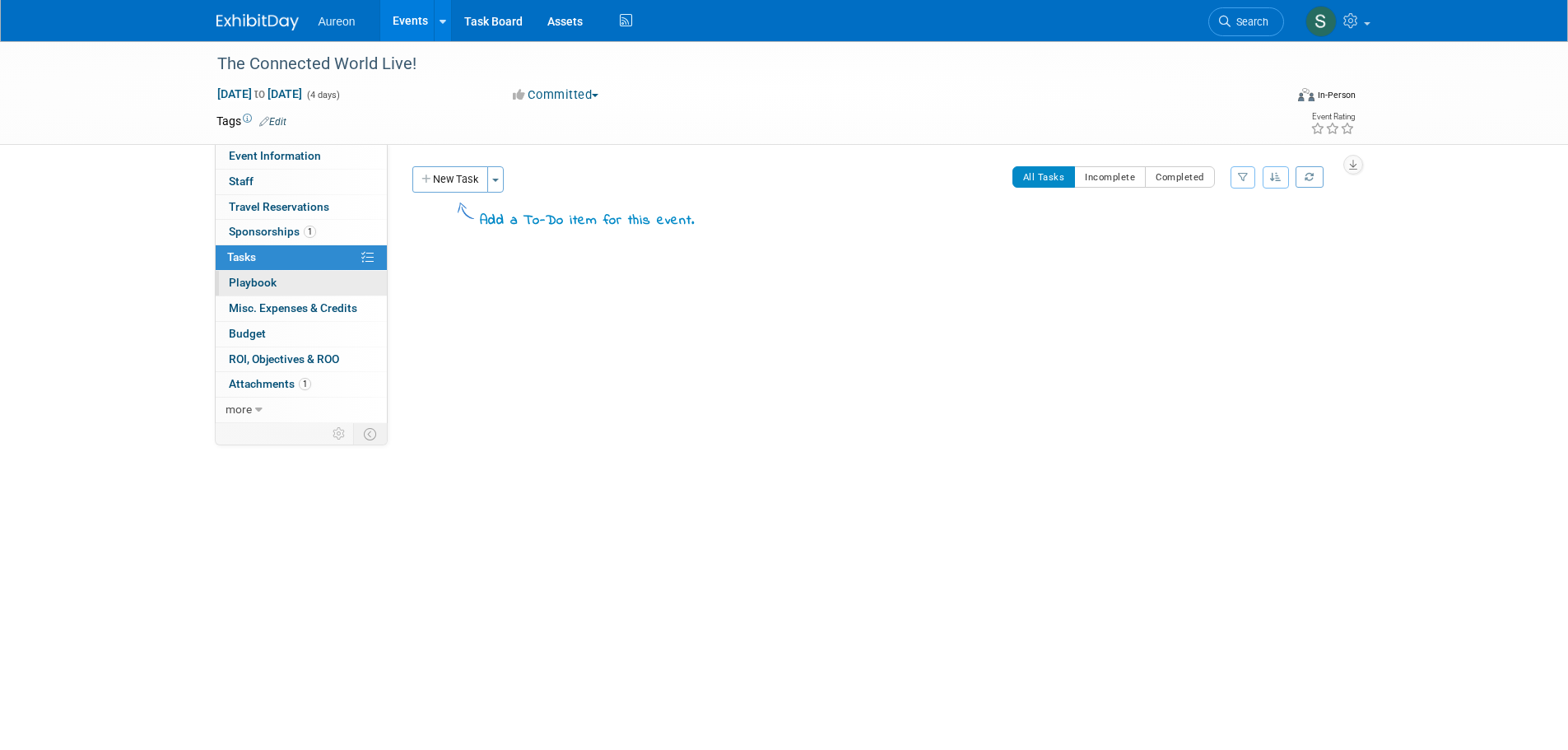
click at [254, 286] on span "Playbook 0" at bounding box center [253, 283] width 48 height 13
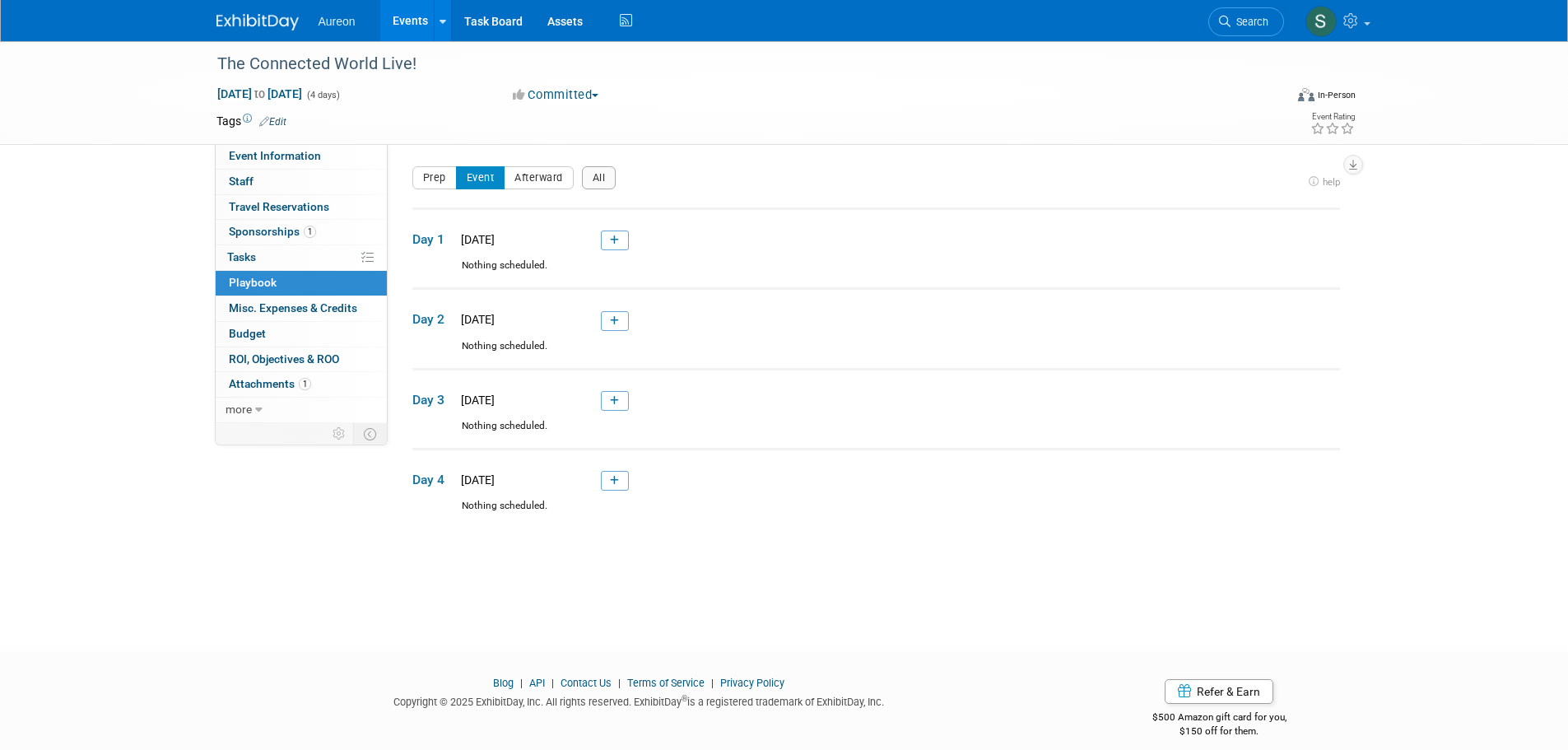
click at [235, 26] on img at bounding box center [257, 22] width 82 height 17
